Goal: Information Seeking & Learning: Check status

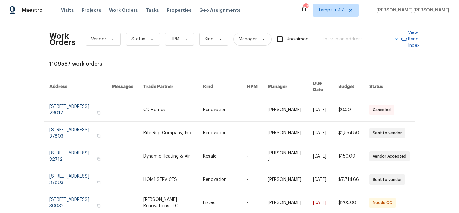
click at [337, 37] on input "text" at bounding box center [351, 39] width 64 height 10
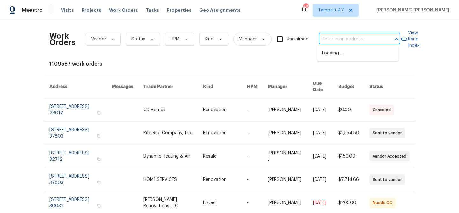
paste input "[STREET_ADDRESS][PERSON_NAME]"
type input "[STREET_ADDRESS][PERSON_NAME]"
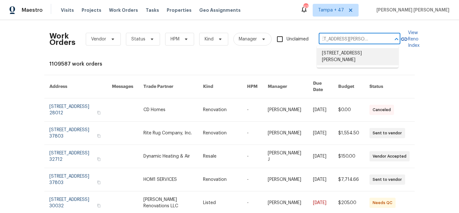
click at [343, 51] on li "[STREET_ADDRESS][PERSON_NAME]" at bounding box center [358, 56] width 82 height 17
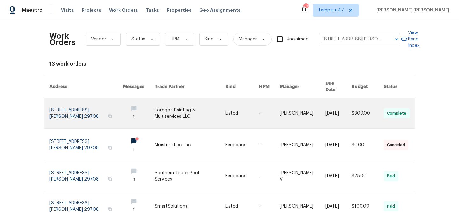
click at [275, 108] on td "[PERSON_NAME]" at bounding box center [298, 114] width 46 height 30
click at [280, 107] on link at bounding box center [303, 114] width 46 height 30
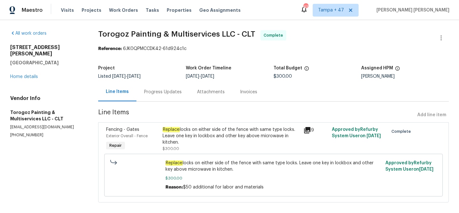
click at [25, 68] on div "[STREET_ADDRESS][PERSON_NAME] Home details" at bounding box center [46, 62] width 73 height 36
click at [25, 75] on link "Home details" at bounding box center [24, 77] width 28 height 4
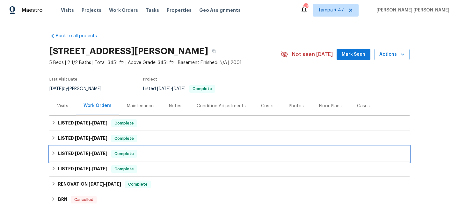
click at [112, 154] on span "Complete" at bounding box center [124, 154] width 25 height 6
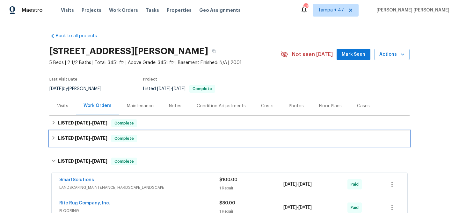
click at [124, 143] on div "LISTED 7/30/25 - 8/1/25 Complete" at bounding box center [229, 138] width 360 height 15
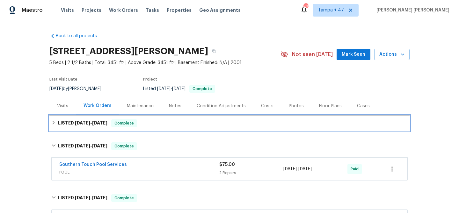
click at [143, 118] on div "LISTED 9/3/25 - 9/17/25 Complete" at bounding box center [229, 123] width 360 height 15
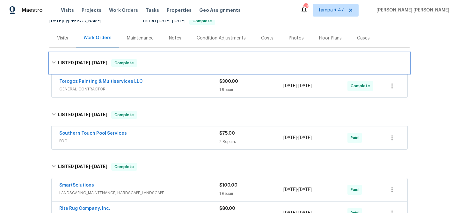
scroll to position [206, 0]
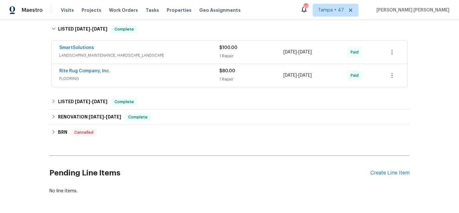
click at [207, 75] on div "Rite Rug Company, Inc." at bounding box center [139, 72] width 160 height 8
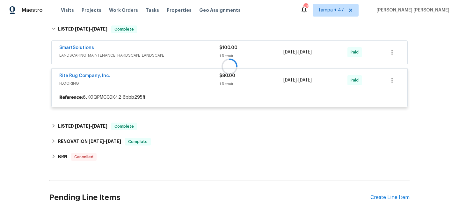
scroll to position [204, 0]
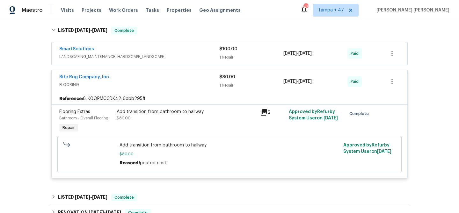
click at [203, 52] on div "SmartSolutions" at bounding box center [139, 50] width 160 height 8
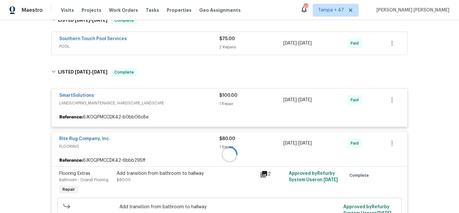
scroll to position [162, 0]
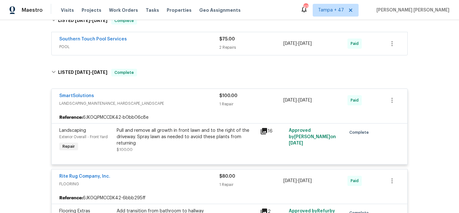
click at [188, 44] on span "POOL" at bounding box center [139, 47] width 160 height 6
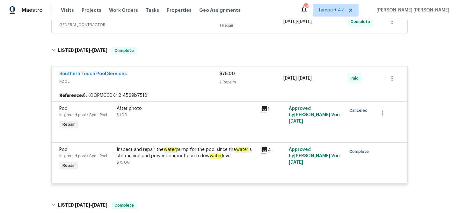
scroll to position [78, 0]
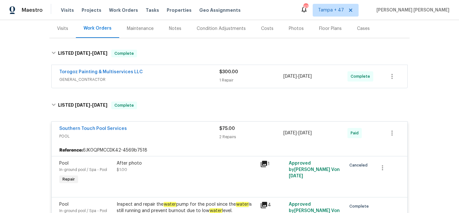
click at [193, 69] on div "Torogoz Painting & Multiservices LLC" at bounding box center [139, 73] width 160 height 8
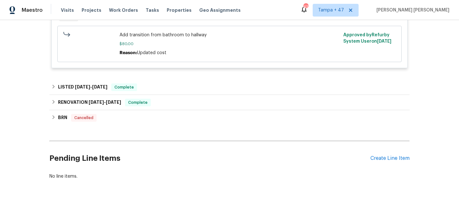
scroll to position [592, 0]
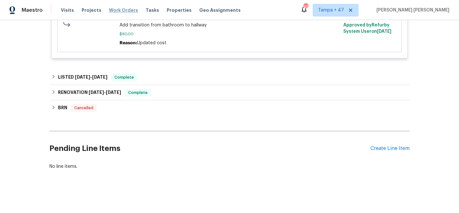
click at [120, 8] on span "Work Orders" at bounding box center [123, 10] width 29 height 6
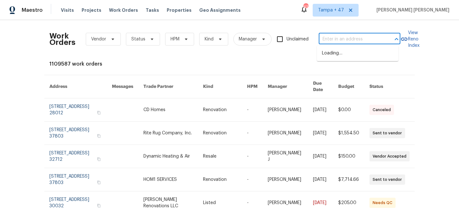
click at [359, 37] on input "text" at bounding box center [351, 39] width 64 height 10
paste input "3157 Arrowcrest Pl, Winston Salem, NC 27107"
type input "3157 Arrowcrest Pl, Winston Salem, NC 27107"
click at [356, 57] on li "3157 Arrowcrest Pl, Winston Salem, NC 27107" at bounding box center [358, 53] width 82 height 11
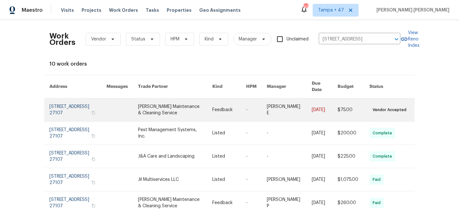
click at [355, 113] on link at bounding box center [354, 110] width 32 height 23
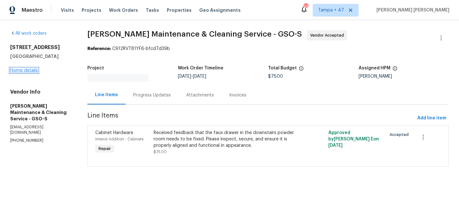
click at [26, 70] on link "Home details" at bounding box center [24, 70] width 28 height 4
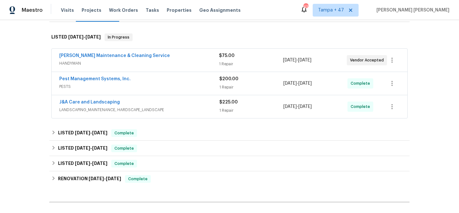
scroll to position [170, 0]
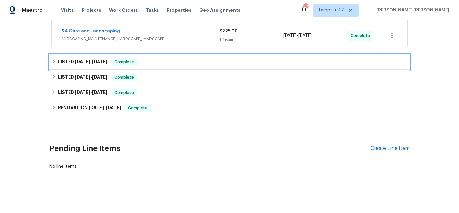
click at [123, 62] on div "LISTED 5/14/25 - 5/19/25 Complete" at bounding box center [229, 62] width 360 height 15
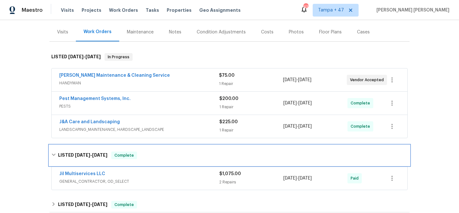
scroll to position [72, 0]
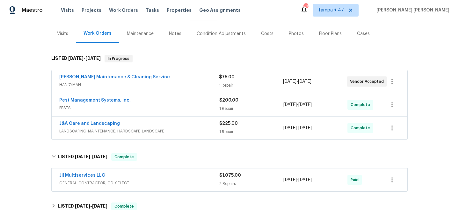
click at [191, 177] on div "Jil Multiservices LLC" at bounding box center [139, 177] width 160 height 8
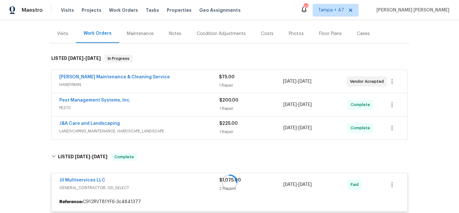
click at [198, 129] on span "LANDSCAPING_MAINTENANCE, HARDSCAPE_LANDSCAPE" at bounding box center [139, 131] width 160 height 6
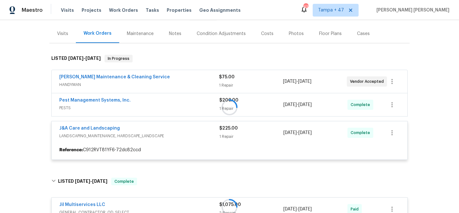
click at [205, 110] on div at bounding box center [229, 107] width 360 height 118
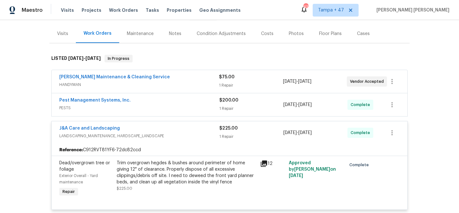
click at [209, 104] on div "Pest Management Systems, Inc." at bounding box center [139, 101] width 160 height 8
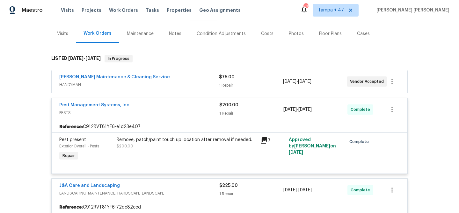
click at [211, 82] on span "HANDYMAN" at bounding box center [139, 85] width 160 height 6
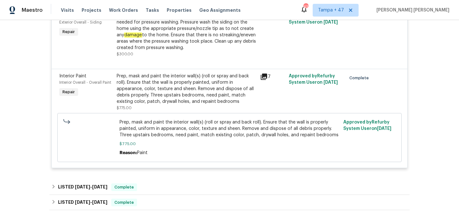
scroll to position [487, 0]
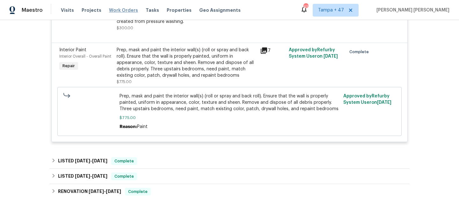
click at [125, 12] on span "Work Orders" at bounding box center [123, 10] width 29 height 6
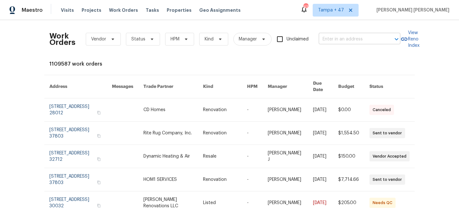
click at [336, 42] on input "text" at bounding box center [351, 39] width 64 height 10
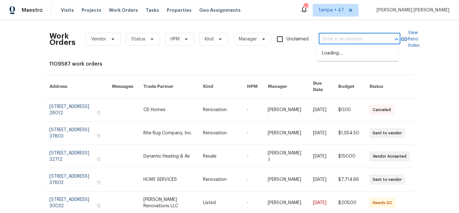
paste input "6321 Hibiscus Ct, Whitsett, NC 27377"
type input "6321 Hibiscus Ct, Whitsett, NC 27377"
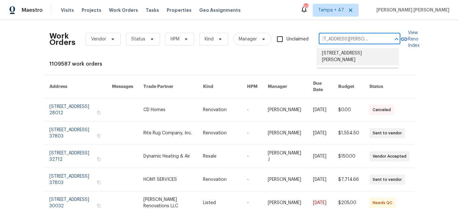
click at [339, 53] on li "6321 Hibiscus Ct, Whitsett, NC 27377" at bounding box center [358, 56] width 82 height 17
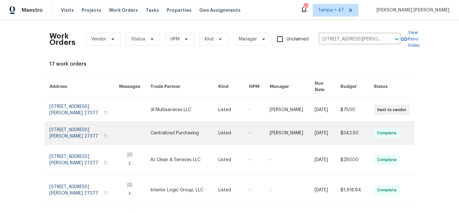
click at [274, 133] on link at bounding box center [292, 133] width 45 height 23
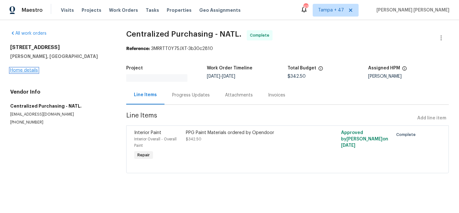
click at [24, 70] on link "Home details" at bounding box center [24, 70] width 28 height 4
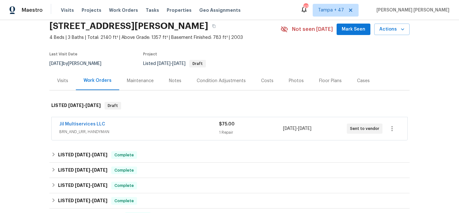
scroll to position [120, 0]
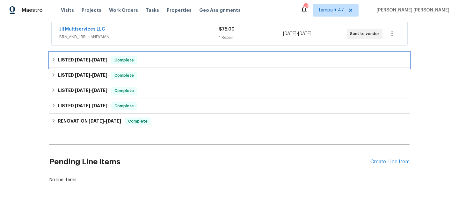
click at [103, 60] on span "9/12/25" at bounding box center [99, 60] width 15 height 4
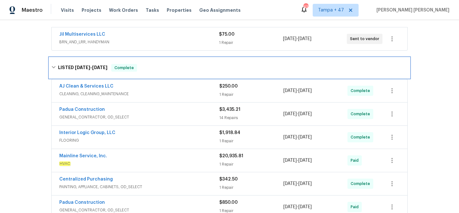
scroll to position [212, 0]
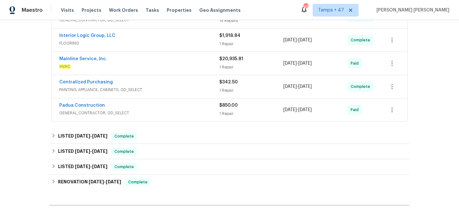
click at [200, 109] on div "Padua Construction" at bounding box center [139, 106] width 160 height 8
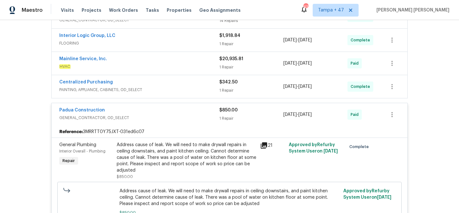
click at [194, 87] on span "PAINTING, APPLIANCE, CABINETS, OD_SELECT" at bounding box center [139, 90] width 160 height 6
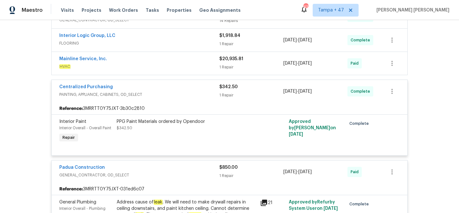
click at [206, 57] on div "Mainline Service, Inc." at bounding box center [139, 60] width 160 height 8
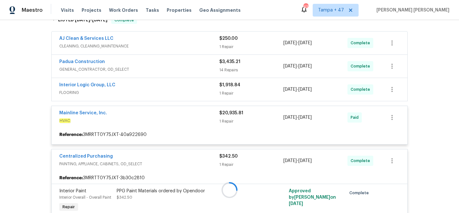
scroll to position [163, 0]
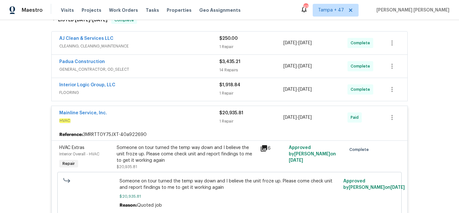
click at [199, 90] on span "FLOORING" at bounding box center [139, 93] width 160 height 6
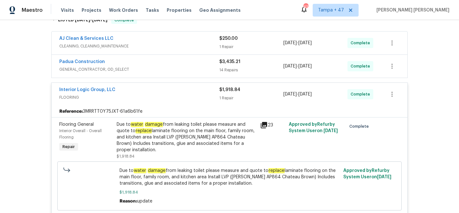
click at [201, 66] on span "GENERAL_CONTRACTOR, OD_SELECT" at bounding box center [139, 69] width 160 height 6
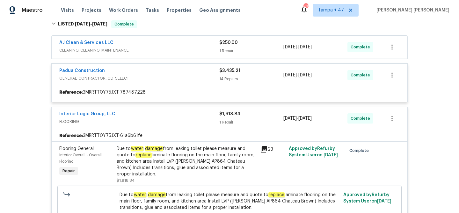
scroll to position [135, 0]
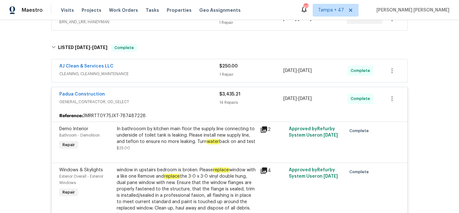
click at [201, 73] on span "CLEANING, CLEANING_MAINTENANCE" at bounding box center [139, 74] width 160 height 6
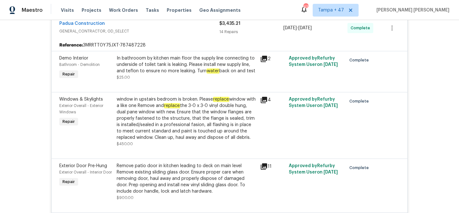
scroll to position [378, 0]
click at [222, 66] on div "In bathrooom by kitchen main floor the supply line connecting to underside of t…" at bounding box center [187, 64] width 140 height 19
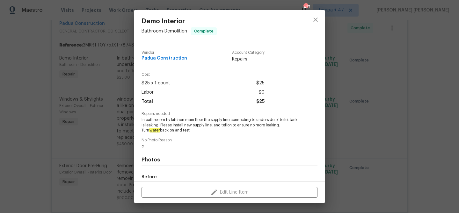
click at [217, 121] on span "In bathrooom by kitchen main floor the supply line connecting to underside of t…" at bounding box center [221, 125] width 159 height 16
click at [146, 125] on span "In bathrooom by kitchen main floor the supply line connecting to underside of t…" at bounding box center [221, 125] width 159 height 16
copy span "supply line connecting to underside of toilet tank"
click at [119, 106] on div "Demo Interior Bathroom - Demolition Complete Vendor Padua Construction Account …" at bounding box center [229, 106] width 459 height 213
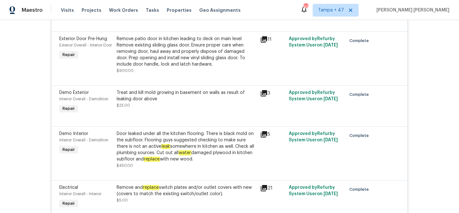
scroll to position [511, 0]
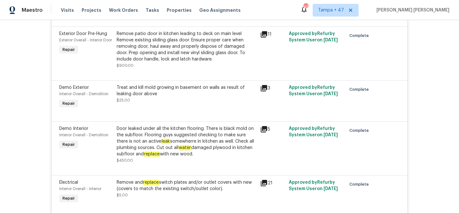
click at [181, 148] on em "water" at bounding box center [185, 147] width 13 height 5
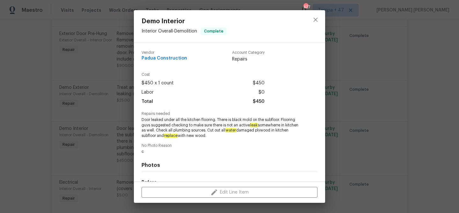
click at [236, 130] on em "water" at bounding box center [231, 130] width 11 height 4
click at [200, 136] on span "Door leaked under all the kitchen flooring. There is black mold on the subfloor…" at bounding box center [221, 127] width 159 height 21
copy span "water damaged plywood in kitchen subfloor"
click at [121, 77] on div "Demo Interior Interior Overall - Demolition Complete Vendor Padua Construction …" at bounding box center [229, 106] width 459 height 213
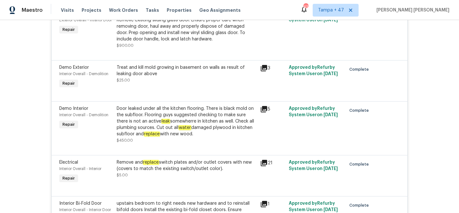
scroll to position [541, 0]
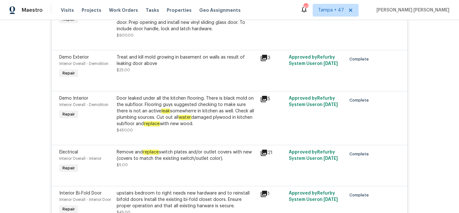
click at [228, 124] on div "Door leaked under all the kitchen flooring. There is black mold on the subfloor…" at bounding box center [187, 111] width 140 height 32
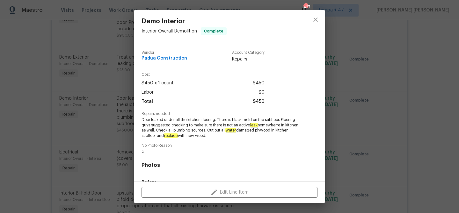
click at [167, 136] on span "Door leaked under all the kitchen flooring. There is black mold on the subfloor…" at bounding box center [221, 127] width 159 height 21
click at [201, 137] on span "Door leaked under all the kitchen flooring. There is black mold on the subfloor…" at bounding box center [221, 127] width 159 height 21
copy span "plywood in kitchen subfloor"
click at [321, 135] on div "Vendor Padua Construction Account Category Repairs Cost $450 x 1 count $450 Lab…" at bounding box center [229, 112] width 191 height 139
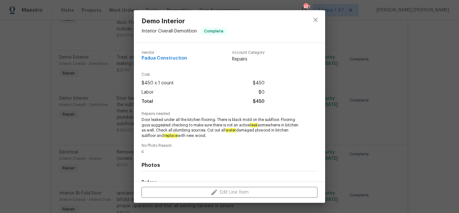
click at [366, 134] on div "Demo Interior Interior Overall - Demolition Complete Vendor Padua Construction …" at bounding box center [229, 106] width 459 height 213
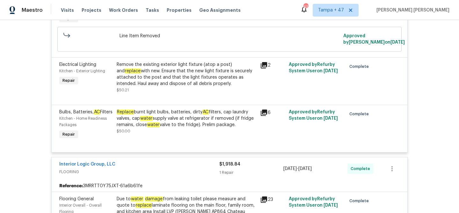
scroll to position [1063, 0]
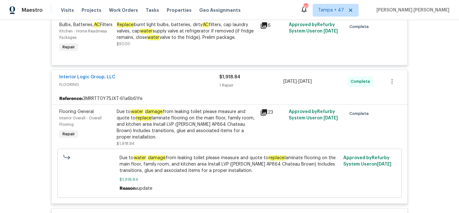
click at [204, 140] on div "Due to water damage from leaking toilet please measure and quote to replace lam…" at bounding box center [187, 125] width 140 height 32
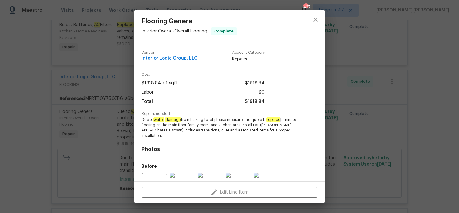
click at [188, 126] on span "Due to water damage from leaking toilet please measure and quote to replace lam…" at bounding box center [221, 127] width 159 height 21
click at [252, 125] on span "Due to water damage from leaking toilet please measure and quote to replace lam…" at bounding box center [221, 127] width 159 height 21
copy span "main floor, family room, and kitchen area"
click at [364, 123] on div "Flooring General Interior Overall - Overall Flooring Complete Vendor Interior L…" at bounding box center [229, 106] width 459 height 213
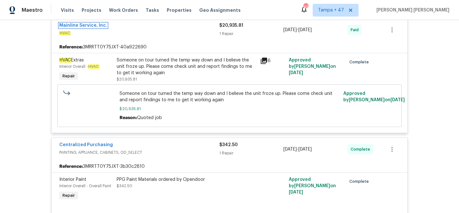
scroll to position [1250, 0]
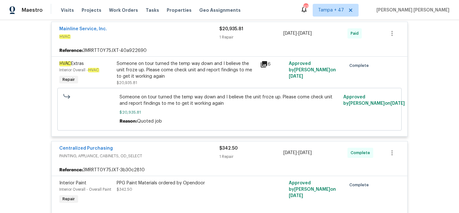
click at [192, 33] on div "Mainline Service, Inc." at bounding box center [139, 30] width 160 height 8
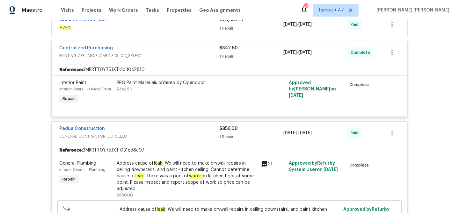
scroll to position [1315, 0]
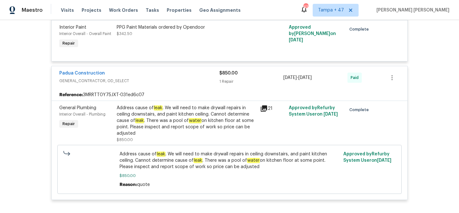
click at [171, 78] on div "Padua Construction" at bounding box center [139, 74] width 160 height 8
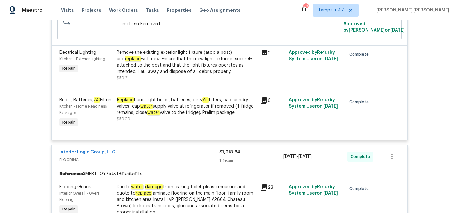
scroll to position [983, 0]
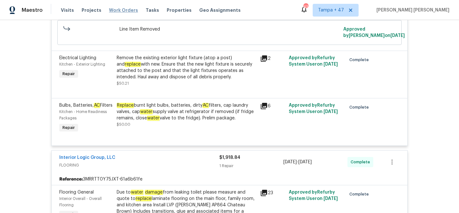
click at [120, 11] on span "Work Orders" at bounding box center [123, 10] width 29 height 6
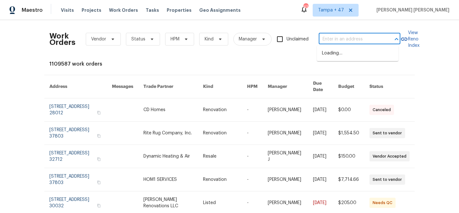
click at [337, 40] on input "text" at bounding box center [351, 39] width 64 height 10
paste input "504 Meredith St, High Point, NC 27260"
type input "504 Meredith St, High Point, NC 27260"
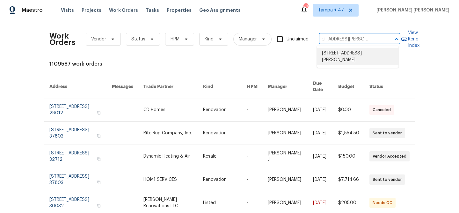
drag, startPoint x: 339, startPoint y: 55, endPoint x: 299, endPoint y: 64, distance: 41.2
click at [339, 55] on li "504 Meredith St, High Point, NC 27260" at bounding box center [358, 56] width 82 height 17
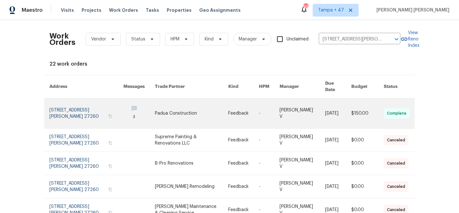
click at [246, 110] on link at bounding box center [243, 114] width 31 height 30
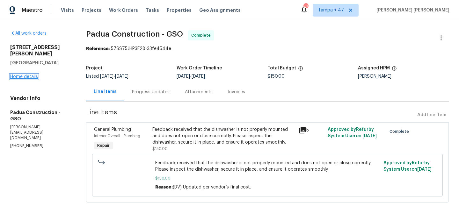
click at [29, 75] on link "Home details" at bounding box center [24, 77] width 28 height 4
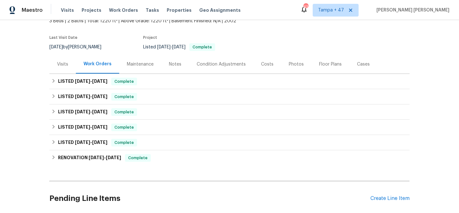
scroll to position [42, 0]
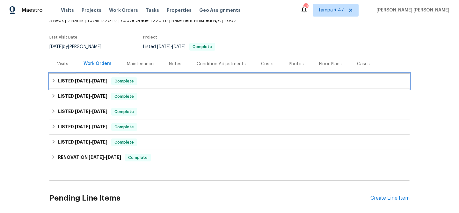
click at [123, 80] on span "Complete" at bounding box center [124, 81] width 25 height 6
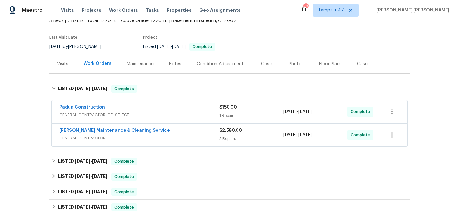
click at [192, 131] on div "Baker's Maintenance & Cleaning Service" at bounding box center [139, 132] width 160 height 8
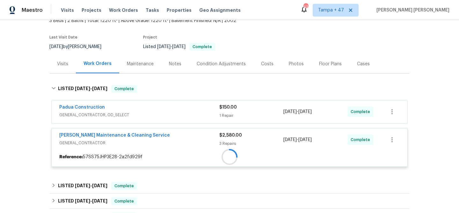
click at [193, 152] on div at bounding box center [230, 157] width 356 height 11
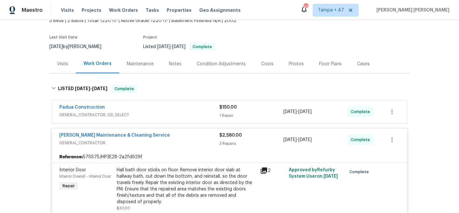
click at [194, 111] on div "Padua Construction" at bounding box center [139, 108] width 160 height 8
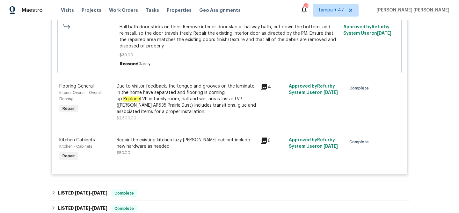
scroll to position [418, 0]
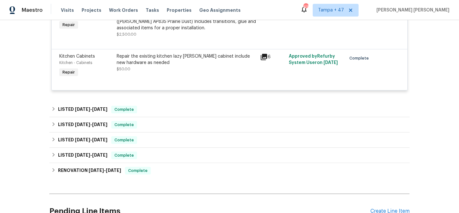
drag, startPoint x: 114, startPoint y: 10, endPoint x: 137, endPoint y: 13, distance: 23.5
click at [114, 10] on span "Work Orders" at bounding box center [123, 10] width 29 height 6
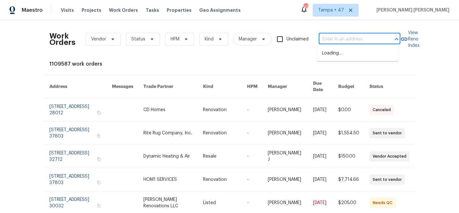
click at [344, 38] on input "text" at bounding box center [351, 39] width 64 height 10
paste input "969 Old Linwood Rd, Lexington, NC 27292"
type input "969 Old Linwood Rd, Lexington, NC 27292"
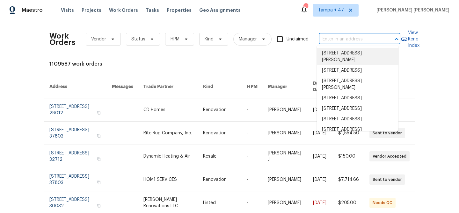
paste input "969 Old Linwood Rd, Lexington, NC 27292"
type input "969 Old Linwood Rd, Lexington, NC 27292"
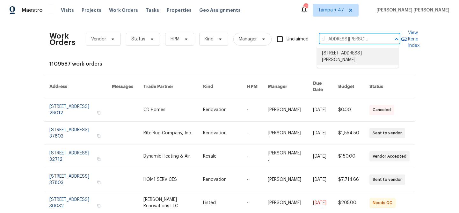
click at [352, 53] on li "969 Old Linwood Rd, Lexington, NC 27292" at bounding box center [358, 56] width 82 height 17
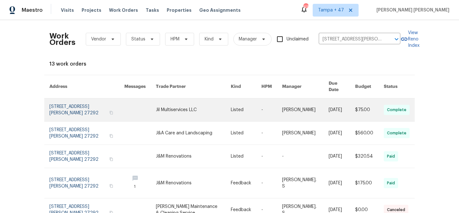
click at [256, 115] on link at bounding box center [246, 110] width 31 height 23
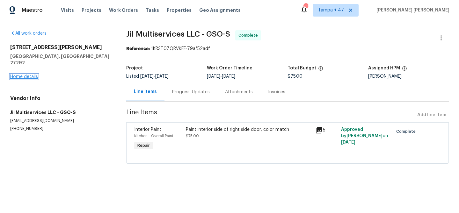
click at [29, 75] on link "Home details" at bounding box center [24, 77] width 28 height 4
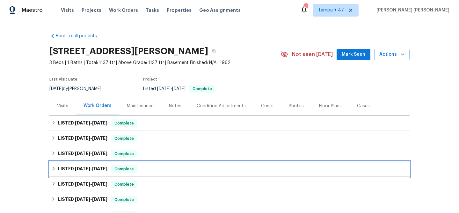
click at [122, 172] on span "Complete" at bounding box center [124, 169] width 25 height 6
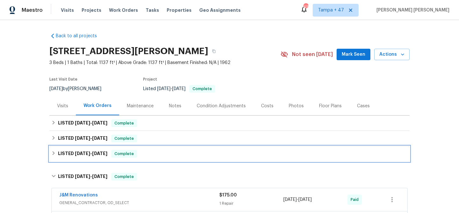
click at [122, 158] on div "LISTED 8/8/25 - 8/11/25 Complete" at bounding box center [229, 153] width 360 height 15
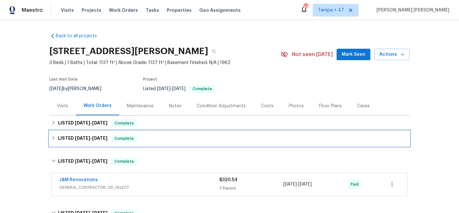
click at [133, 139] on span "Complete" at bounding box center [124, 139] width 25 height 6
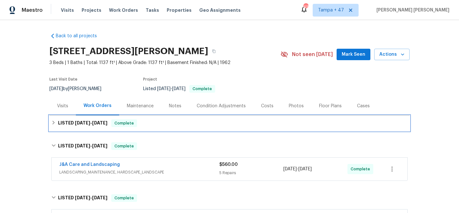
click at [141, 120] on div "LISTED 9/17/25 - 9/19/25 Complete" at bounding box center [229, 124] width 357 height 8
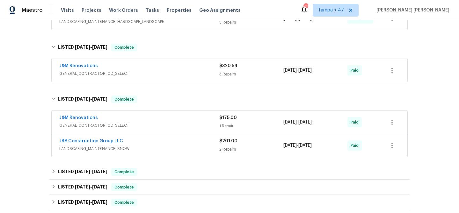
scroll to position [266, 0]
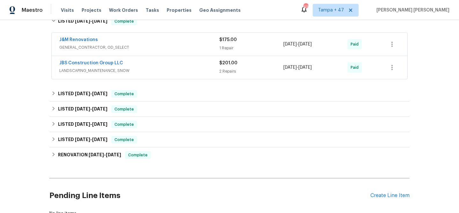
click at [191, 69] on span "LANDSCAPING_MAINTENANCE, SNOW" at bounding box center [139, 71] width 160 height 6
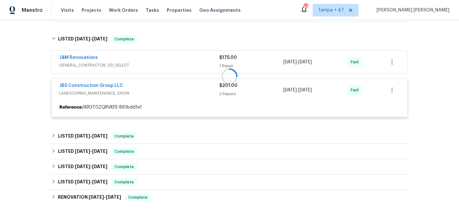
scroll to position [231, 0]
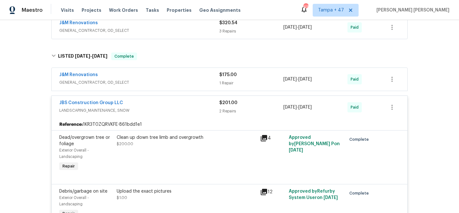
click at [196, 79] on div "J&M Renovations" at bounding box center [139, 76] width 160 height 8
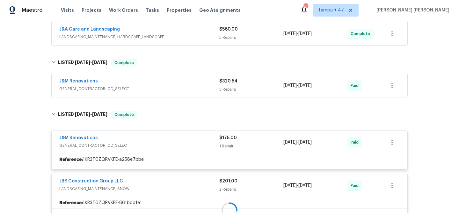
scroll to position [131, 0]
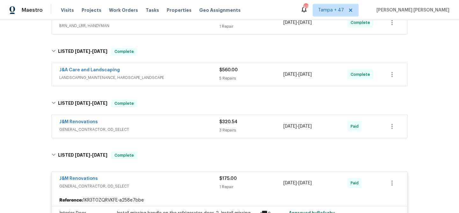
click at [201, 127] on span "GENERAL_CONTRACTOR, OD_SELECT" at bounding box center [139, 130] width 160 height 6
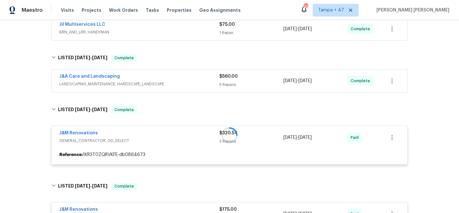
scroll to position [119, 0]
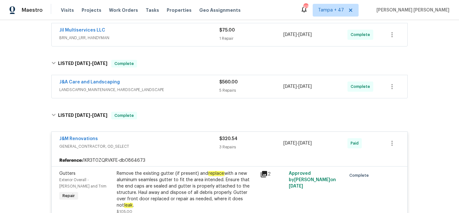
click at [207, 85] on div "J&A Care and Landscaping" at bounding box center [139, 83] width 160 height 8
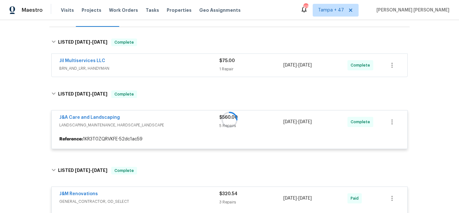
scroll to position [24, 0]
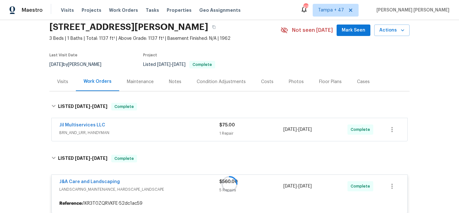
click at [198, 123] on div "Jil Multiservices LLC" at bounding box center [139, 126] width 160 height 8
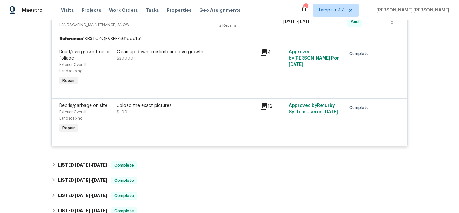
scroll to position [982, 0]
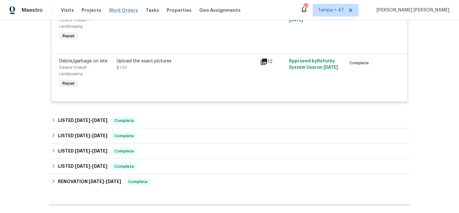
click at [122, 12] on span "Work Orders" at bounding box center [123, 10] width 29 height 6
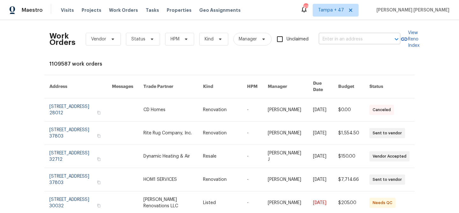
click at [363, 42] on input "text" at bounding box center [351, 39] width 64 height 10
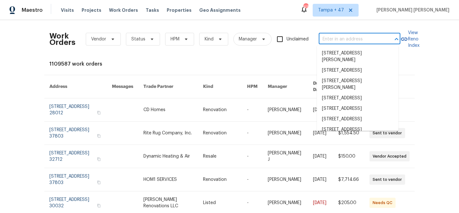
paste input "23112 Marlboro St, Dearborn, MI 48128"
type input "23112 Marlboro St, Dearborn, MI 48128"
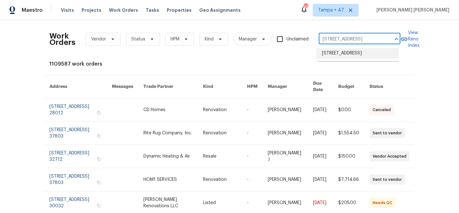
click at [352, 56] on li "23112 Marlboro St, Dearborn, MI 48128" at bounding box center [358, 53] width 82 height 11
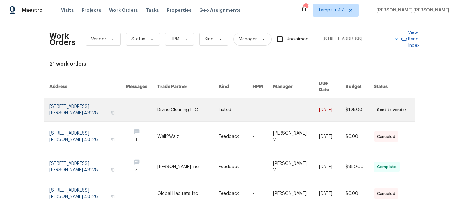
click at [314, 107] on td "9/17/2025" at bounding box center [327, 110] width 26 height 23
click at [279, 107] on link at bounding box center [296, 110] width 46 height 23
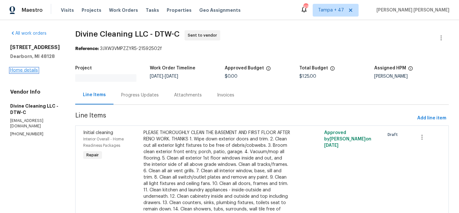
click at [25, 71] on link "Home details" at bounding box center [24, 70] width 28 height 4
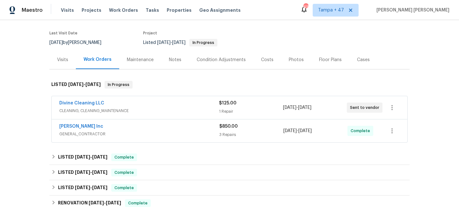
scroll to position [33, 0]
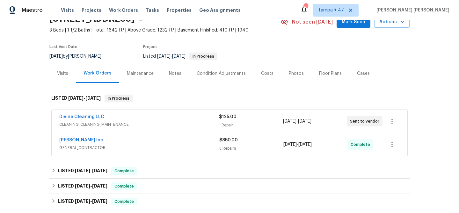
click at [168, 139] on div "Michael Radney Inc" at bounding box center [139, 141] width 160 height 8
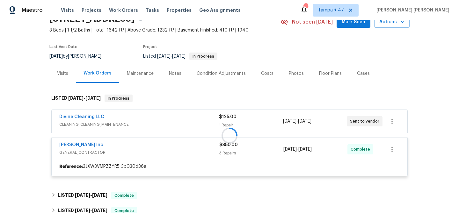
click at [178, 120] on div at bounding box center [229, 135] width 360 height 95
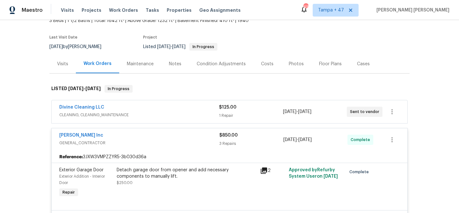
scroll to position [45, 0]
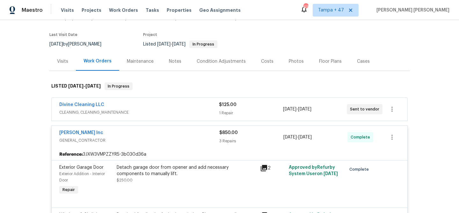
click at [199, 106] on div "Divine Cleaning LLC" at bounding box center [139, 106] width 160 height 8
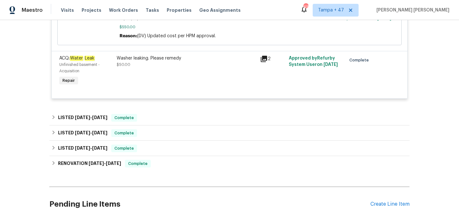
scroll to position [457, 0]
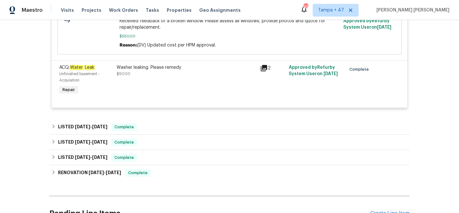
click at [169, 79] on div "Washer leaking. Please remedy $50.00" at bounding box center [187, 81] width 144 height 36
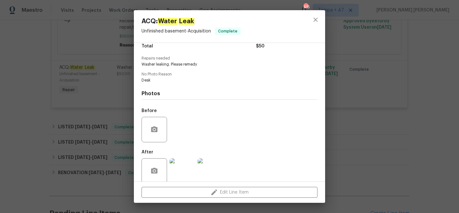
scroll to position [64, 0]
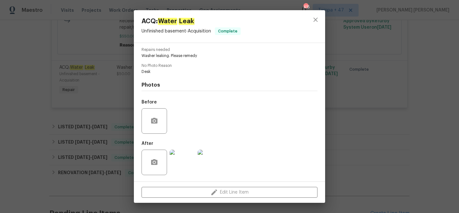
click at [183, 162] on img at bounding box center [183, 163] width 26 height 26
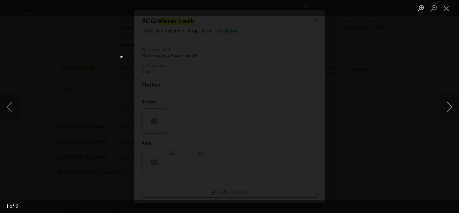
click at [449, 110] on button "Next image" at bounding box center [449, 107] width 19 height 26
click at [420, 112] on div "Lightbox" at bounding box center [229, 106] width 459 height 213
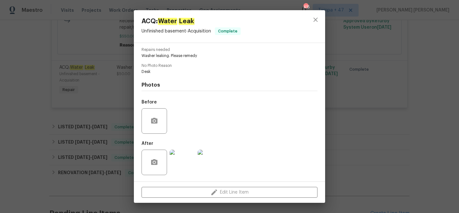
click at [416, 112] on div "ACQ: Water Leak Unfinished basement - Acquisition Complete Vendor Michael Radne…" at bounding box center [229, 106] width 459 height 213
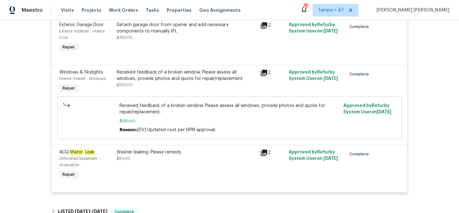
scroll to position [474, 0]
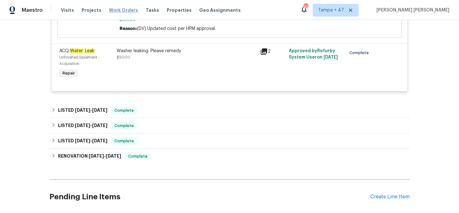
click at [121, 7] on span "Work Orders" at bounding box center [123, 10] width 29 height 6
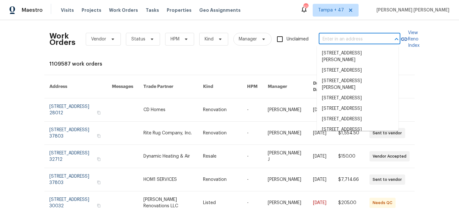
click at [334, 40] on input "text" at bounding box center [351, 39] width 64 height 10
paste input "[STREET_ADDRESS][PERSON_NAME][PERSON_NAME]"
type input "[STREET_ADDRESS][PERSON_NAME][PERSON_NAME]"
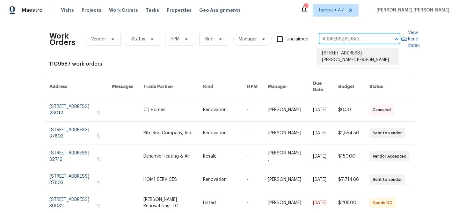
click at [345, 52] on li "[STREET_ADDRESS][PERSON_NAME][PERSON_NAME]" at bounding box center [358, 56] width 82 height 17
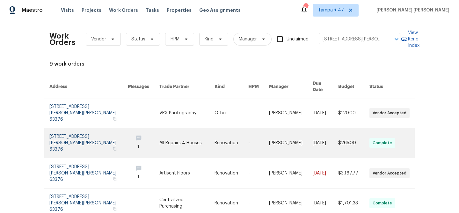
click at [299, 133] on link at bounding box center [291, 143] width 44 height 30
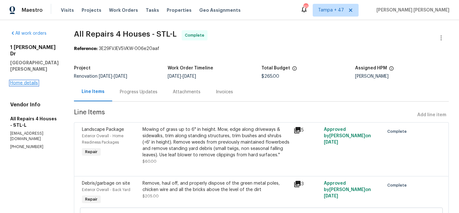
click at [25, 81] on link "Home details" at bounding box center [24, 83] width 28 height 4
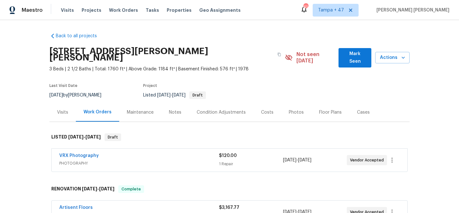
click at [62, 109] on div "Visits" at bounding box center [62, 112] width 11 height 6
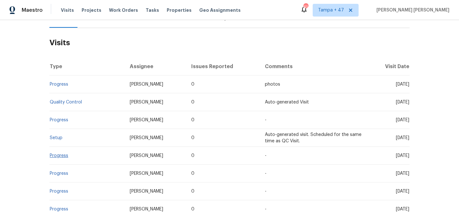
scroll to position [101, 0]
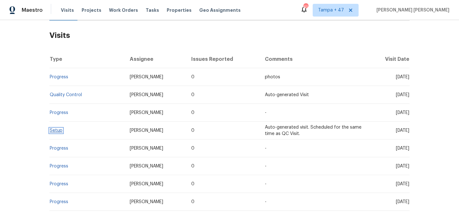
click at [54, 129] on link "Setup" at bounding box center [56, 131] width 13 height 4
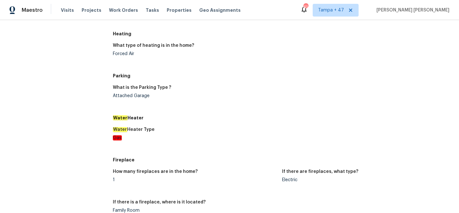
scroll to position [768, 0]
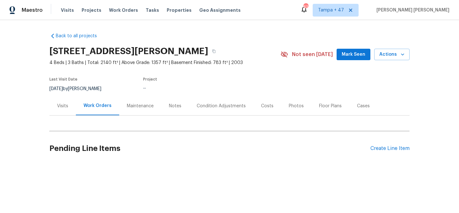
click at [60, 109] on div "Visits" at bounding box center [62, 106] width 26 height 19
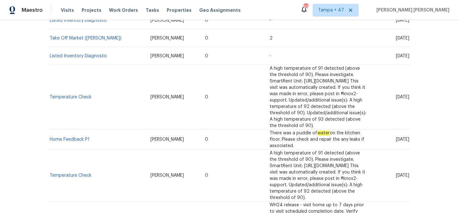
scroll to position [235, 0]
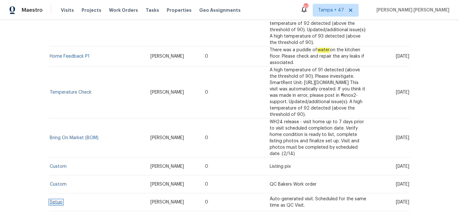
click at [54, 200] on link "Setup" at bounding box center [56, 202] width 13 height 4
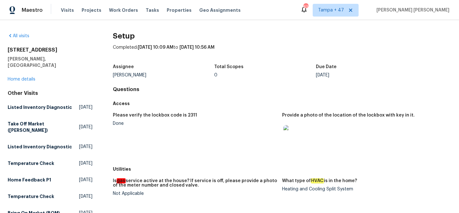
scroll to position [330, 0]
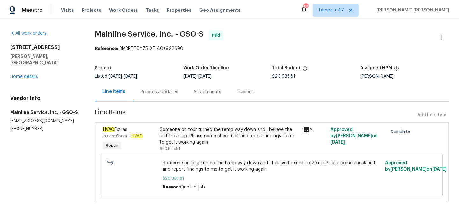
click at [150, 89] on div "Progress Updates" at bounding box center [160, 92] width 38 height 6
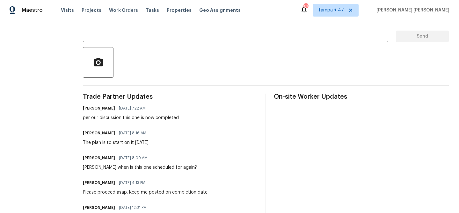
scroll to position [328, 0]
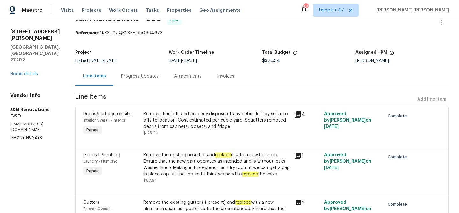
scroll to position [19, 0]
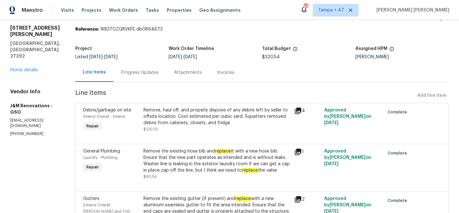
click at [143, 73] on div "Progress Updates" at bounding box center [140, 73] width 38 height 6
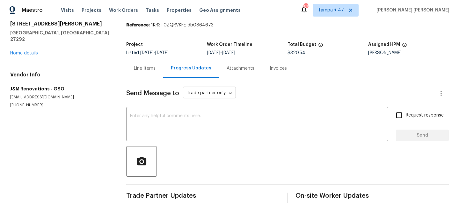
scroll to position [28, 0]
click at [142, 65] on div "Line Items" at bounding box center [145, 68] width 22 height 6
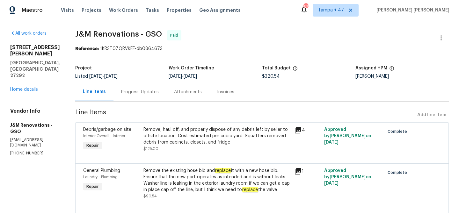
click at [219, 92] on div "Invoices" at bounding box center [225, 92] width 17 height 6
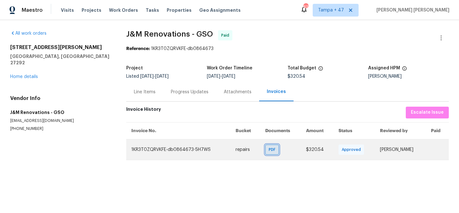
click at [269, 147] on span "PDF" at bounding box center [273, 150] width 9 height 6
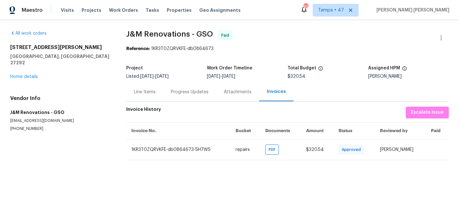
click at [153, 95] on div "Line Items" at bounding box center [144, 92] width 37 height 19
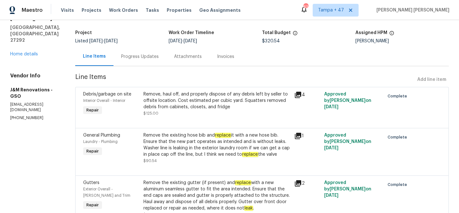
scroll to position [46, 0]
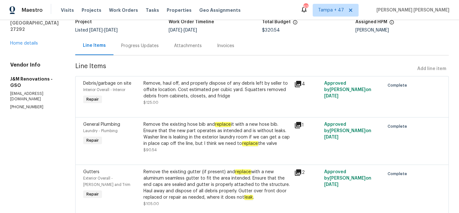
click at [216, 144] on div "Remove the existing hose bib and replace it with a new hose bib. Ensure that th…" at bounding box center [217, 135] width 147 height 26
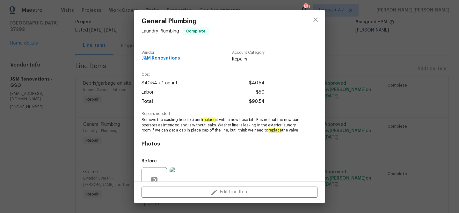
click at [150, 131] on span "Remove the existing hose bib and replace it with a new hose bib. Ensure that th…" at bounding box center [221, 125] width 159 height 16
click at [159, 132] on span "Remove the existing hose bib and replace it with a new hose bib. Ensure that th…" at bounding box center [221, 125] width 159 height 16
copy span "laundry room"
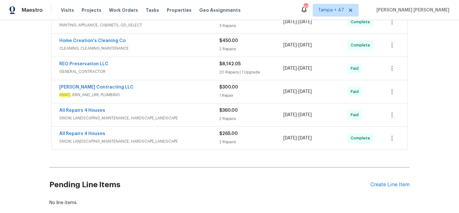
scroll to position [248, 0]
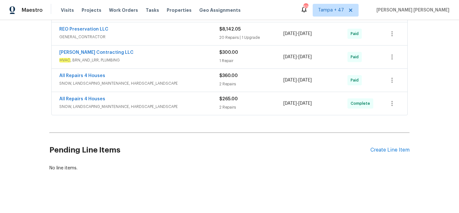
click at [206, 96] on div "All Repairs 4 Houses" at bounding box center [139, 100] width 160 height 8
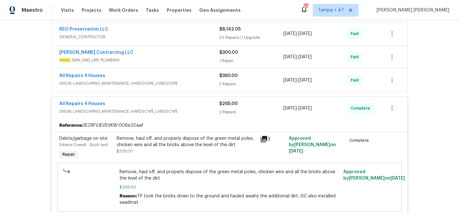
click at [247, 73] on div "$360.00" at bounding box center [251, 76] width 64 height 6
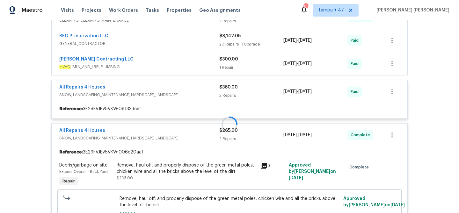
scroll to position [209, 0]
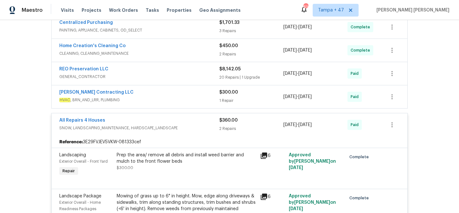
click at [241, 98] on div "1 Repair" at bounding box center [251, 101] width 64 height 6
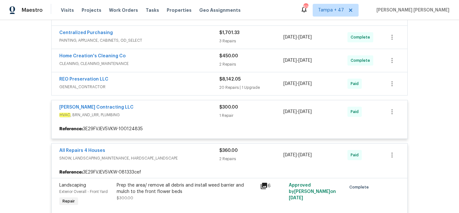
scroll to position [196, 0]
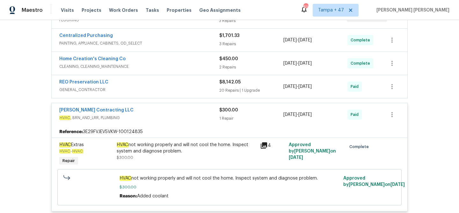
click at [250, 87] on div "20 Repairs | 1 Upgrade" at bounding box center [251, 90] width 64 height 6
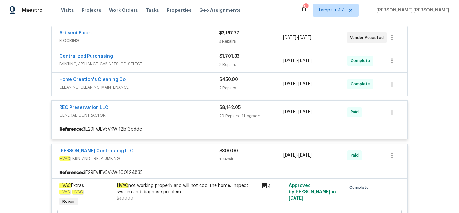
scroll to position [151, 0]
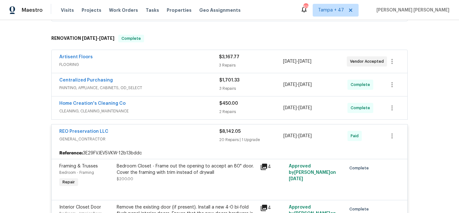
click at [238, 109] on div "2 Repairs" at bounding box center [251, 112] width 64 height 6
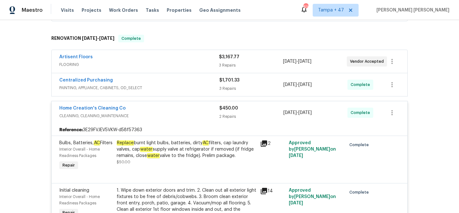
click at [254, 85] on div "3 Repairs" at bounding box center [251, 88] width 64 height 6
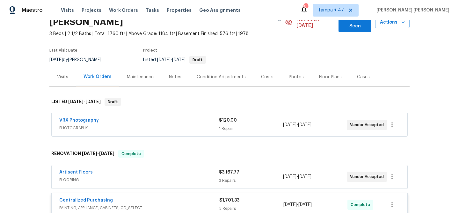
scroll to position [0, 0]
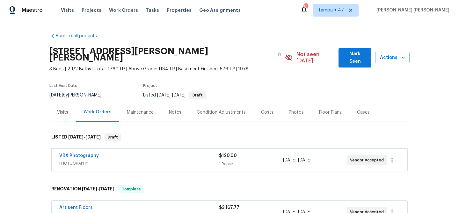
click at [420, 113] on div "Back to all projects [STREET_ADDRESS][PERSON_NAME][PERSON_NAME] 3 Beds | 2 1/2 …" at bounding box center [229, 116] width 459 height 193
click at [307, 55] on span "Not seen [DATE]" at bounding box center [316, 57] width 39 height 13
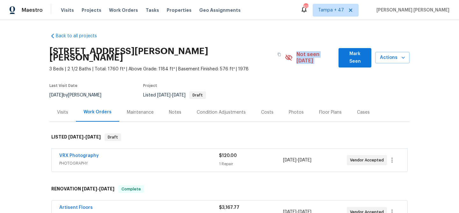
click at [307, 55] on span "Not seen [DATE]" at bounding box center [316, 57] width 39 height 13
click at [293, 75] on section "[STREET_ADDRESS][PERSON_NAME][PERSON_NAME] 3 Beds | 2 1/2 Baths | Total: 1760 f…" at bounding box center [229, 73] width 360 height 60
click at [234, 66] on span "3 Beds | 2 1/2 Baths | Total: 1760 ft² | Above Grade: 1184 ft² | Basement Finis…" at bounding box center [167, 69] width 236 height 6
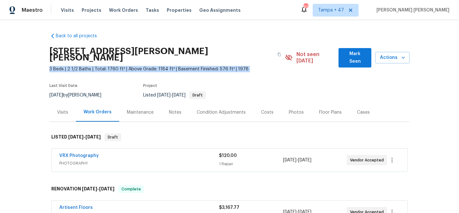
click at [234, 66] on span "3 Beds | 2 1/2 Baths | Total: 1760 ft² | Above Grade: 1184 ft² | Basement Finis…" at bounding box center [167, 69] width 236 height 6
click at [249, 66] on span "3 Beds | 2 1/2 Baths | Total: 1760 ft² | Above Grade: 1184 ft² | Basement Finis…" at bounding box center [167, 69] width 236 height 6
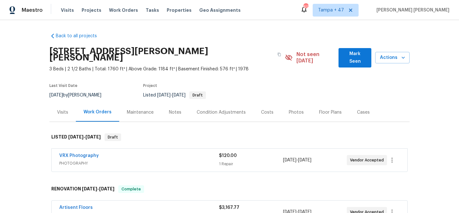
click at [130, 66] on span "3 Beds | 2 1/2 Baths | Total: 1760 ft² | Above Grade: 1184 ft² | Basement Finis…" at bounding box center [167, 69] width 236 height 6
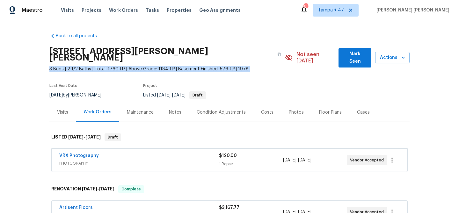
click at [130, 66] on span "3 Beds | 2 1/2 Baths | Total: 1760 ft² | Above Grade: 1184 ft² | Basement Finis…" at bounding box center [167, 69] width 236 height 6
click at [246, 66] on span "3 Beds | 2 1/2 Baths | Total: 1760 ft² | Above Grade: 1184 ft² | Basement Finis…" at bounding box center [167, 69] width 236 height 6
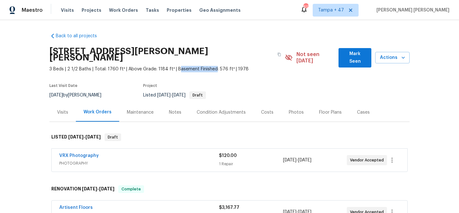
drag, startPoint x: 172, startPoint y: 63, endPoint x: 209, endPoint y: 62, distance: 37.0
click at [209, 66] on span "3 Beds | 2 1/2 Baths | Total: 1760 ft² | Above Grade: 1184 ft² | Basement Finis…" at bounding box center [167, 69] width 236 height 6
click at [224, 68] on section "[STREET_ADDRESS][PERSON_NAME][PERSON_NAME] 3 Beds | 2 1/2 Baths | Total: 1760 f…" at bounding box center [229, 73] width 360 height 60
click at [227, 66] on span "3 Beds | 2 1/2 Baths | Total: 1760 ft² | Above Grade: 1184 ft² | Basement Finis…" at bounding box center [167, 69] width 236 height 6
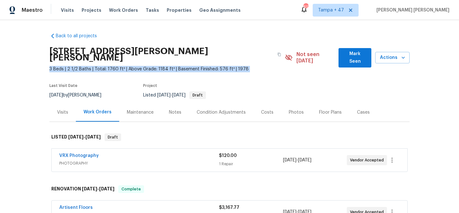
click at [227, 66] on span "3 Beds | 2 1/2 Baths | Total: 1760 ft² | Above Grade: 1184 ft² | Basement Finis…" at bounding box center [167, 69] width 236 height 6
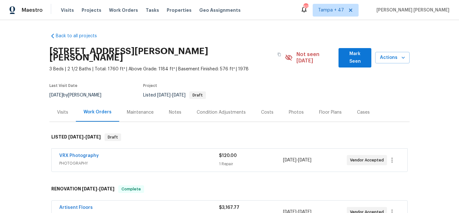
click at [242, 55] on div "[STREET_ADDRESS][PERSON_NAME][PERSON_NAME]" at bounding box center [167, 54] width 236 height 23
click at [308, 53] on span "Not seen [DATE]" at bounding box center [316, 57] width 39 height 13
click at [303, 44] on div "[STREET_ADDRESS][PERSON_NAME][PERSON_NAME] 3 Beds | 2 1/2 Baths | Total: 1760 f…" at bounding box center [229, 57] width 360 height 29
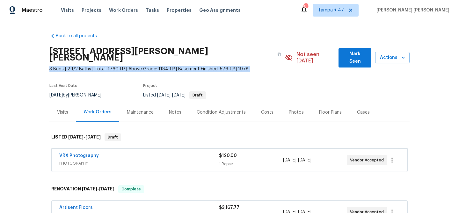
drag, startPoint x: 283, startPoint y: 56, endPoint x: 294, endPoint y: 56, distance: 10.9
click at [294, 56] on div "[STREET_ADDRESS][PERSON_NAME][PERSON_NAME] 3 Beds | 2 1/2 Baths | Total: 1760 f…" at bounding box center [229, 57] width 360 height 29
click at [294, 56] on div "Not seen [DATE]" at bounding box center [312, 57] width 54 height 13
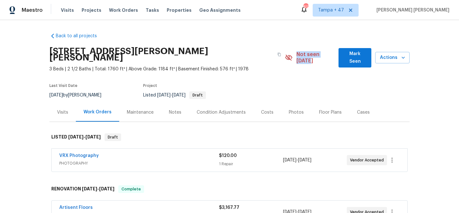
drag, startPoint x: 332, startPoint y: 55, endPoint x: 297, endPoint y: 56, distance: 35.4
click at [297, 56] on span "Not seen [DATE]" at bounding box center [316, 57] width 39 height 13
click at [276, 51] on div "[STREET_ADDRESS][PERSON_NAME][PERSON_NAME]" at bounding box center [167, 54] width 236 height 23
